Goal: Task Accomplishment & Management: Manage account settings

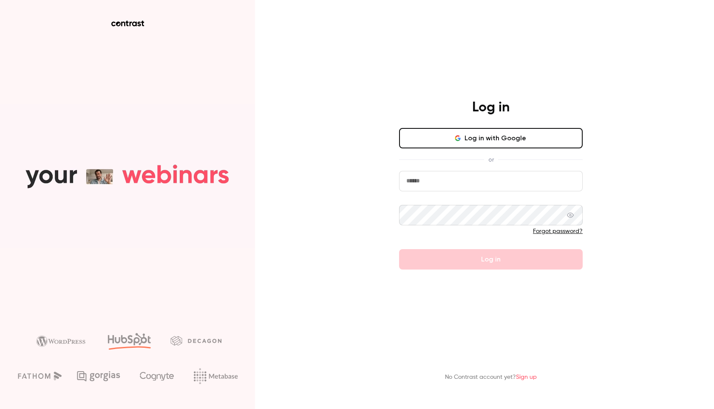
click at [498, 138] on button "Log in with Google" at bounding box center [490, 138] width 183 height 20
click at [499, 129] on button "Log in with Google" at bounding box center [490, 138] width 183 height 20
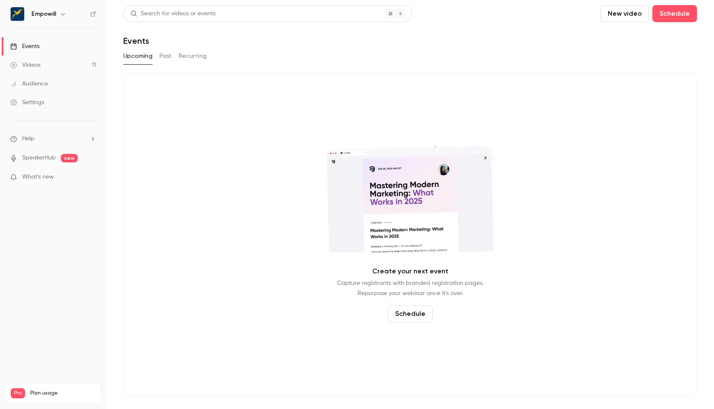
click at [80, 59] on link "Videos 11" at bounding box center [53, 65] width 106 height 19
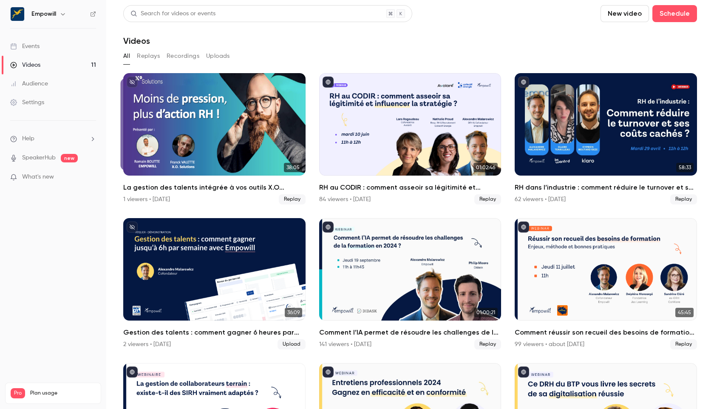
click at [60, 17] on button "button" at bounding box center [63, 14] width 10 height 10
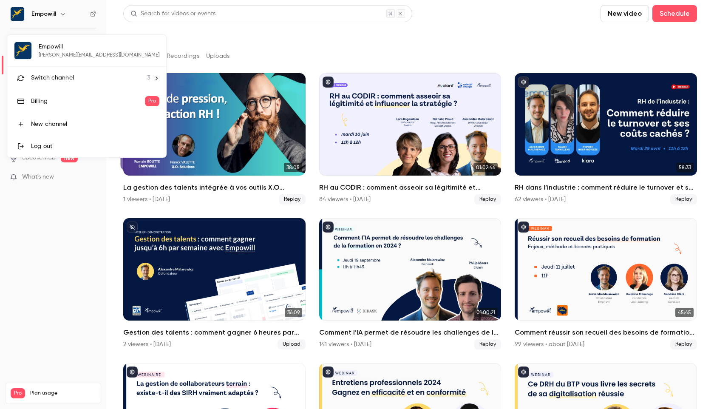
click at [54, 79] on span "Switch channel" at bounding box center [52, 77] width 43 height 9
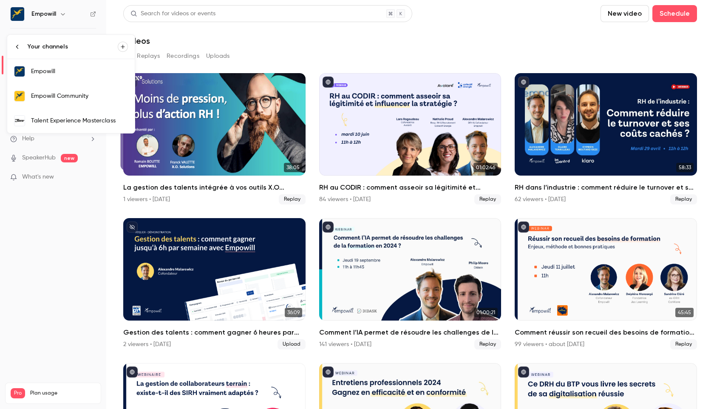
click at [55, 95] on div "Empowill Community" at bounding box center [79, 96] width 97 height 8
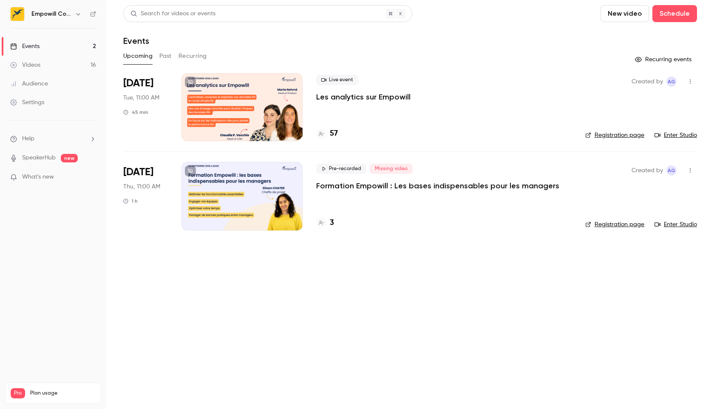
click at [237, 80] on div at bounding box center [241, 107] width 121 height 68
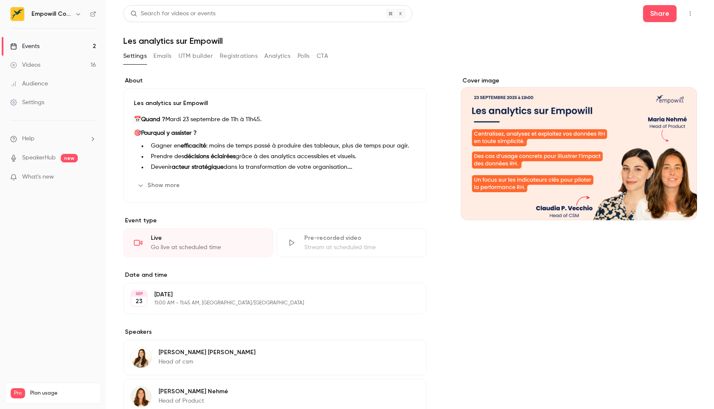
click at [167, 57] on button "Emails" at bounding box center [162, 56] width 18 height 14
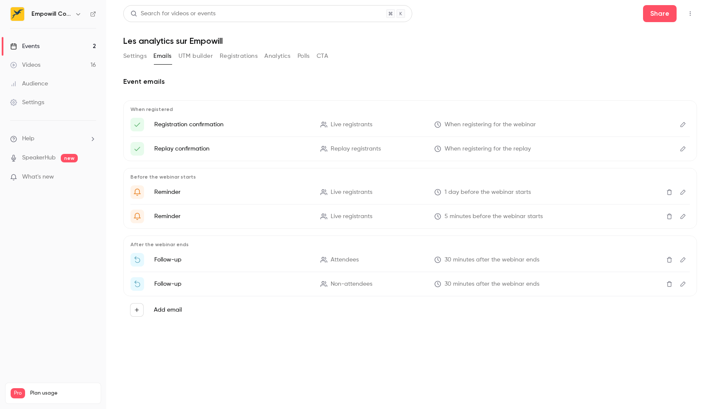
click at [141, 57] on button "Settings" at bounding box center [134, 56] width 23 height 14
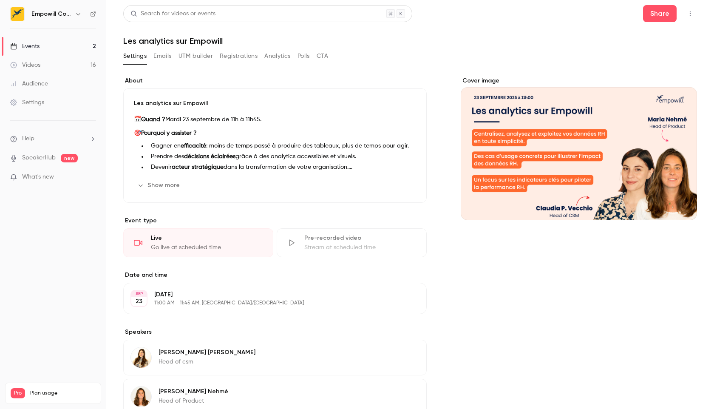
click at [245, 54] on button "Registrations" at bounding box center [239, 56] width 38 height 14
